Goal: Information Seeking & Learning: Learn about a topic

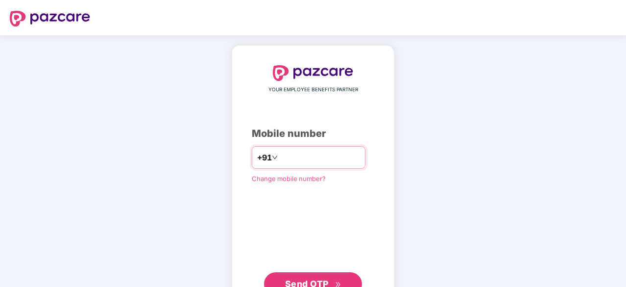
type input "**********"
click at [312, 278] on span "Send OTP" at bounding box center [307, 283] width 44 height 10
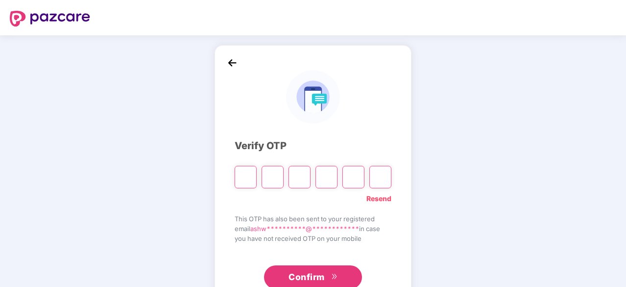
type input "*"
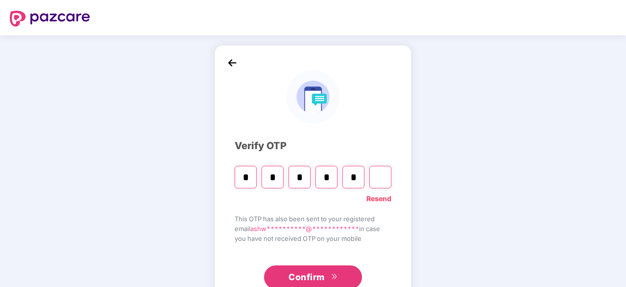
type input "*"
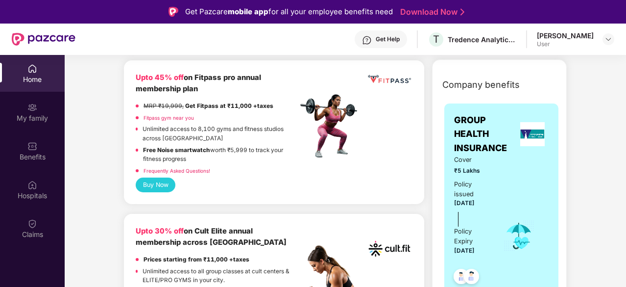
scroll to position [294, 0]
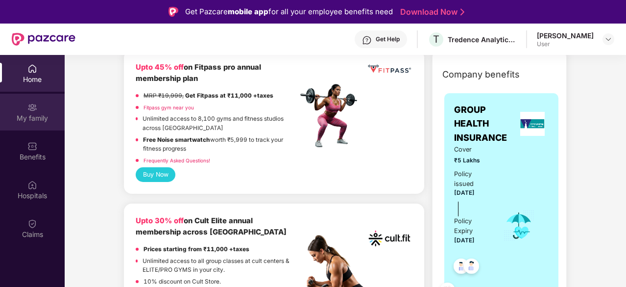
click at [36, 110] on img at bounding box center [32, 107] width 10 height 10
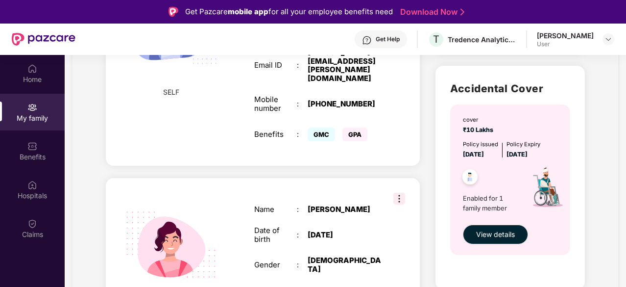
scroll to position [313, 0]
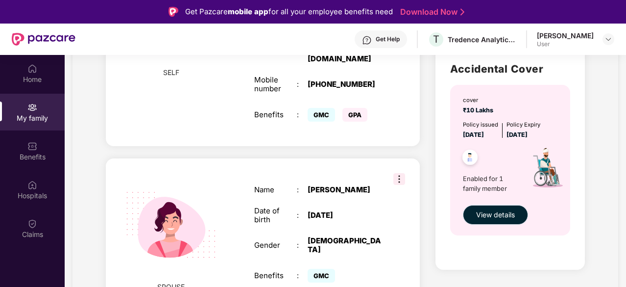
click at [506, 214] on span "View details" at bounding box center [495, 214] width 39 height 11
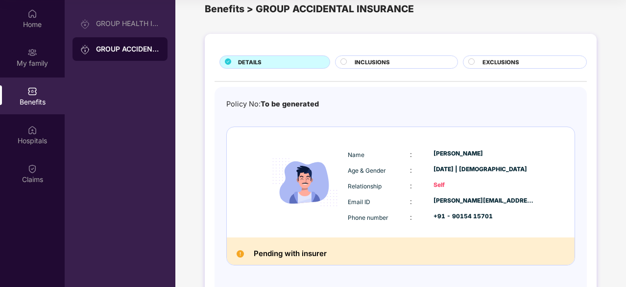
scroll to position [17, 0]
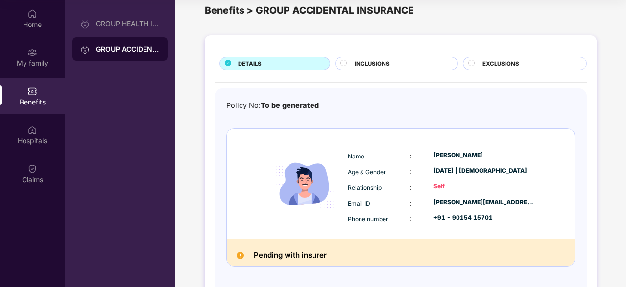
click at [367, 63] on span "INCLUSIONS" at bounding box center [372, 63] width 35 height 9
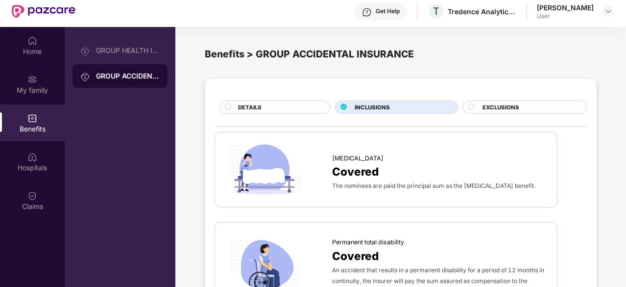
scroll to position [0, 0]
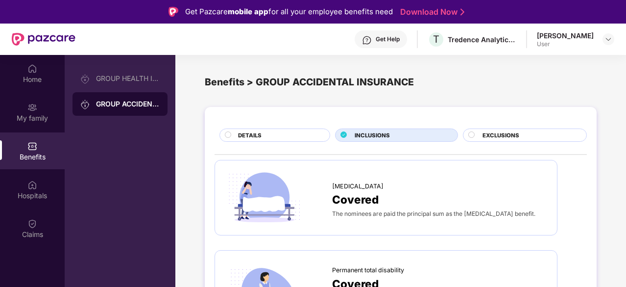
click at [504, 132] on span "EXCLUSIONS" at bounding box center [500, 135] width 37 height 9
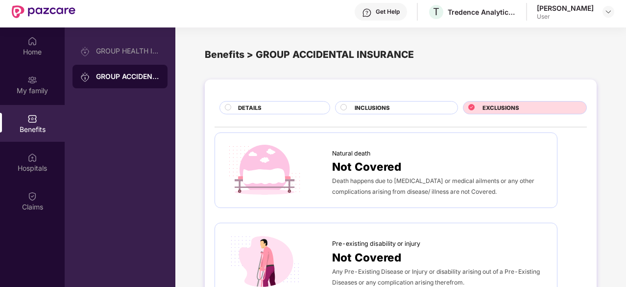
scroll to position [16, 0]
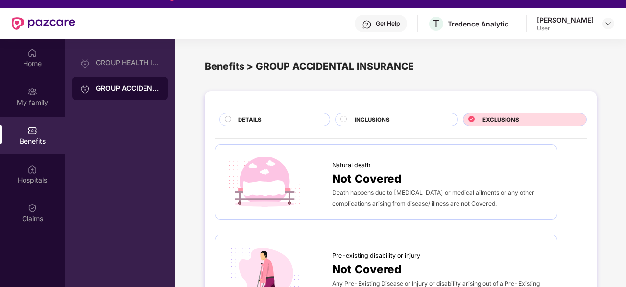
click at [267, 122] on div "DETAILS" at bounding box center [279, 120] width 92 height 10
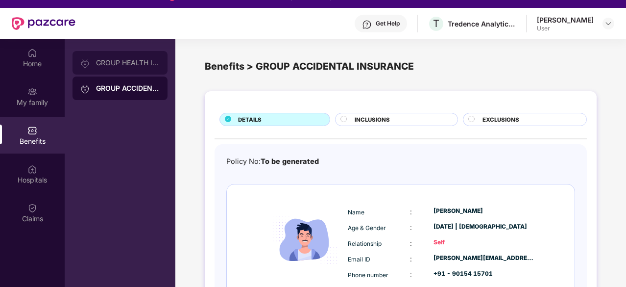
click at [119, 63] on div "GROUP HEALTH INSURANCE" at bounding box center [128, 63] width 64 height 8
